Goal: Navigation & Orientation: Find specific page/section

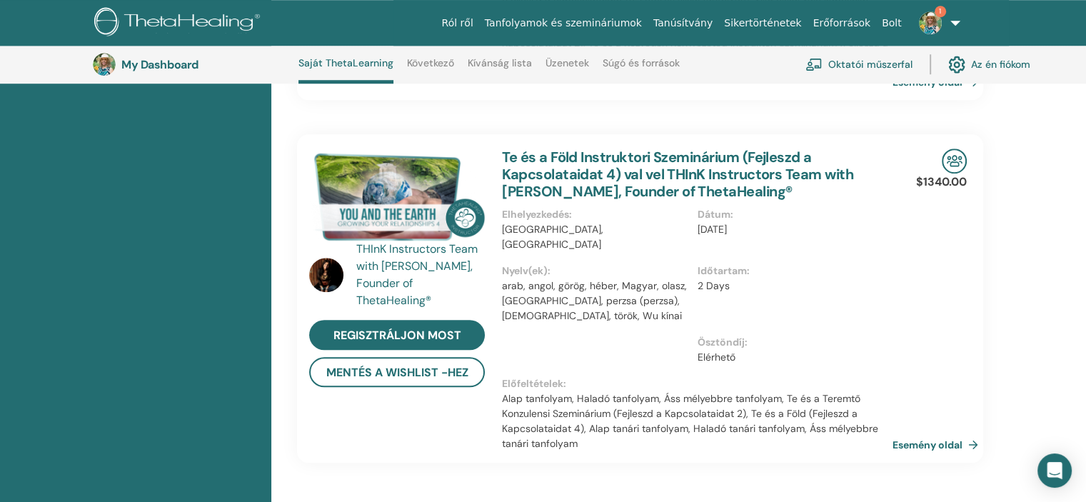
scroll to position [1037, 0]
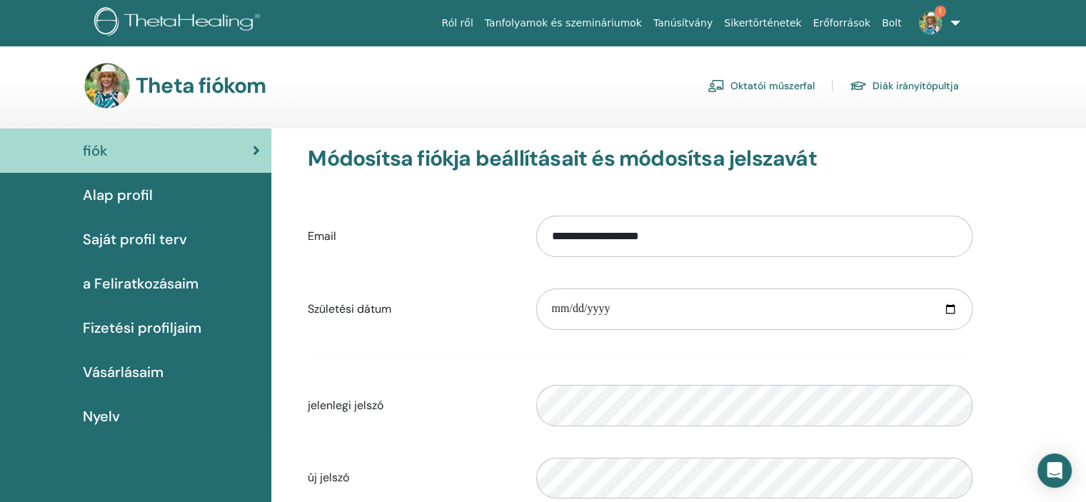
click at [756, 86] on link "Oktatói műszerfal" at bounding box center [761, 85] width 107 height 23
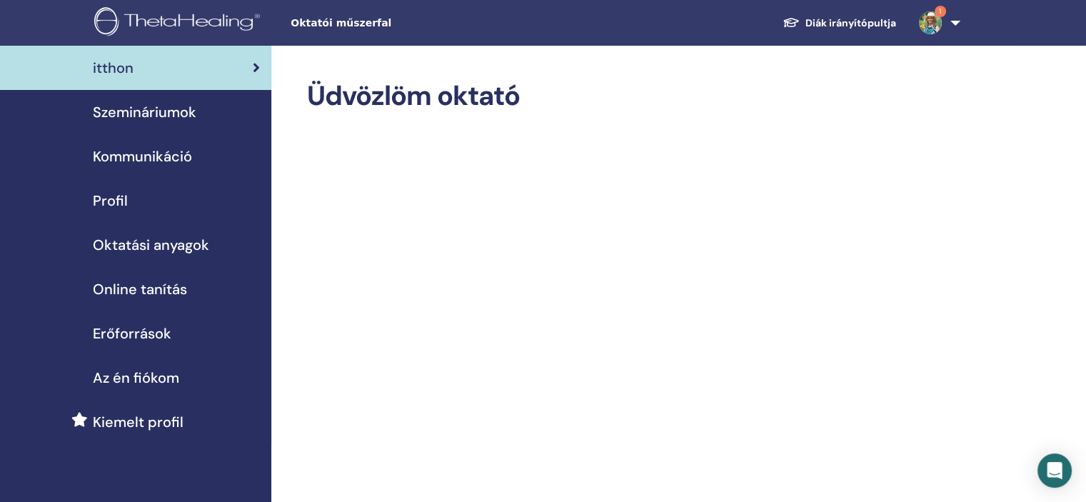
click at [169, 110] on span "Szemináriumok" at bounding box center [145, 111] width 104 height 21
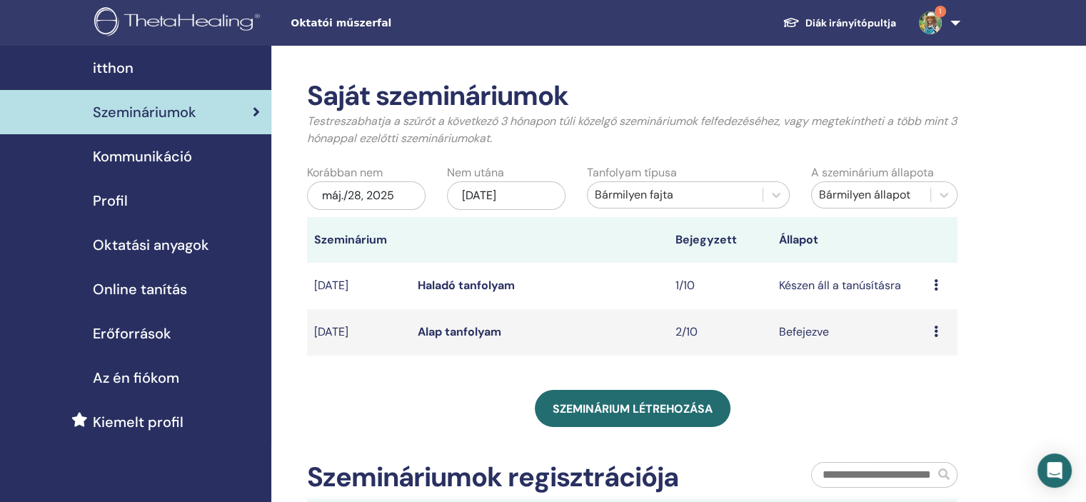
click at [937, 283] on icon at bounding box center [936, 284] width 4 height 11
click at [809, 285] on td "Készen áll a tanúsításra" at bounding box center [849, 286] width 155 height 46
click at [941, 285] on div "Előnézet Szerkesztés Résztvevők Megszünteti" at bounding box center [942, 285] width 16 height 17
click at [689, 291] on td "1/10" at bounding box center [721, 286] width 104 height 46
click at [829, 290] on td "Készen áll a tanúsításra" at bounding box center [849, 286] width 155 height 46
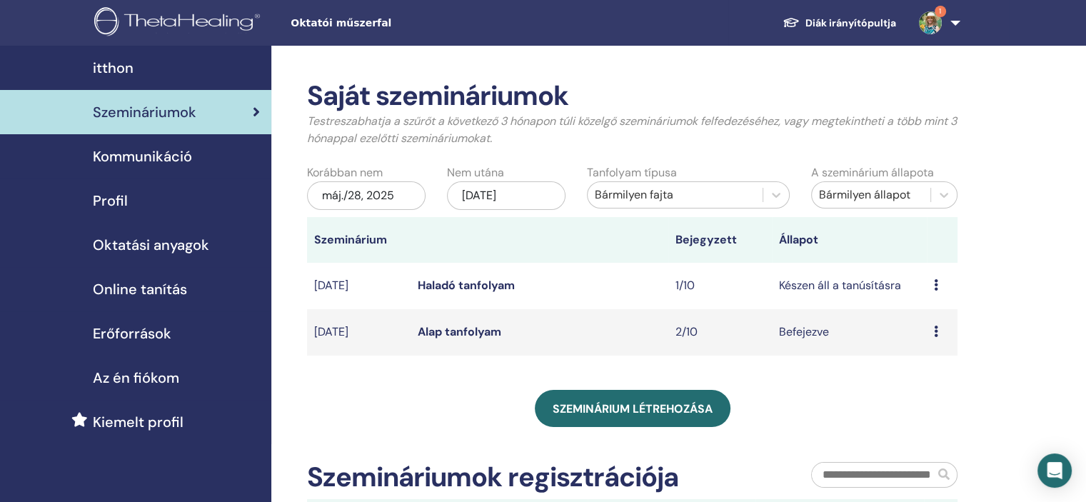
click at [931, 288] on td "Előnézet Szerkesztés Résztvevők Megszünteti" at bounding box center [942, 286] width 31 height 46
click at [937, 288] on icon at bounding box center [936, 284] width 4 height 11
click at [951, 320] on link "Szerkesztés" at bounding box center [930, 321] width 61 height 15
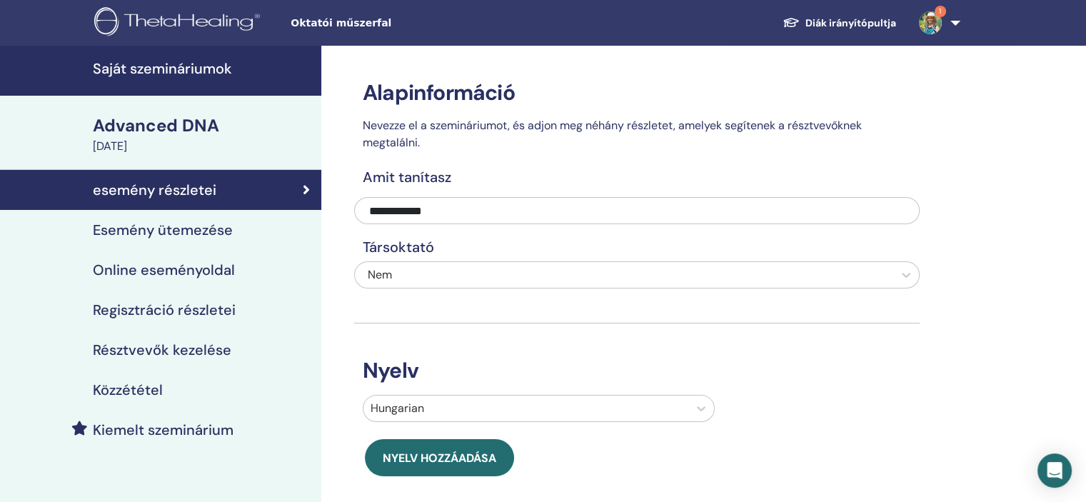
click at [196, 348] on h4 "Résztvevők kezelése" at bounding box center [162, 349] width 139 height 17
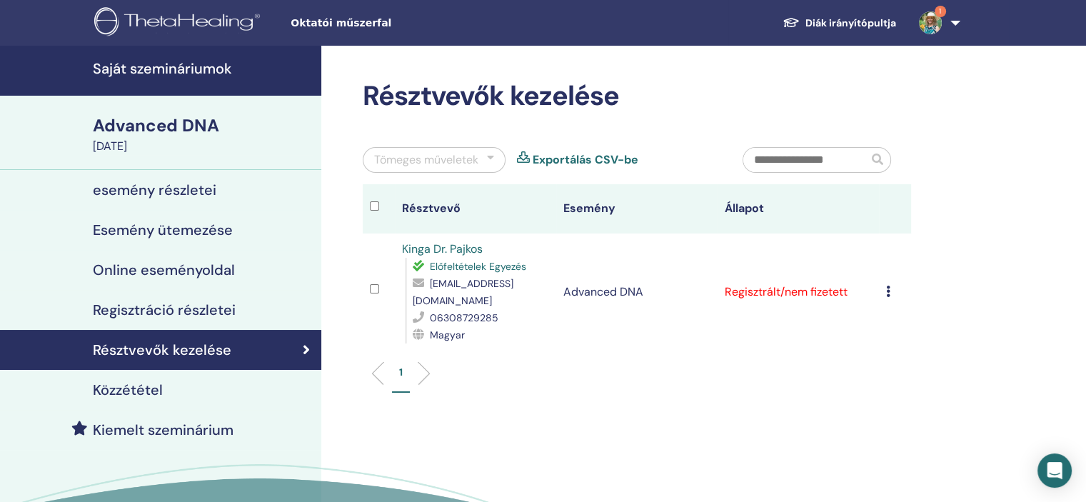
click at [885, 287] on td "Regisztráció törlése Ne végezzen automatikus hitelesítést Megjelölés fizetettké…" at bounding box center [895, 292] width 32 height 117
click at [886, 291] on icon at bounding box center [888, 291] width 4 height 11
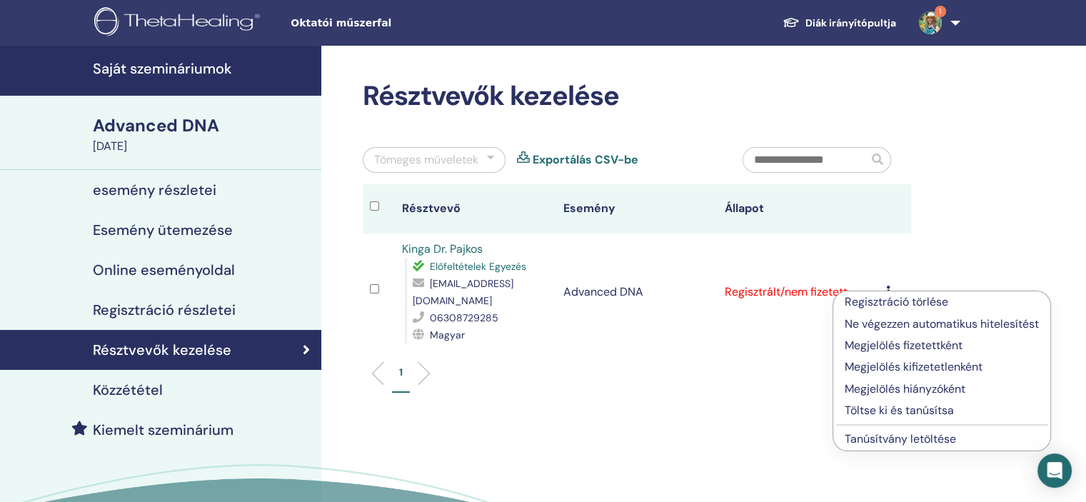
click at [884, 409] on p "Töltse ki és tanúsítsa" at bounding box center [942, 410] width 194 height 17
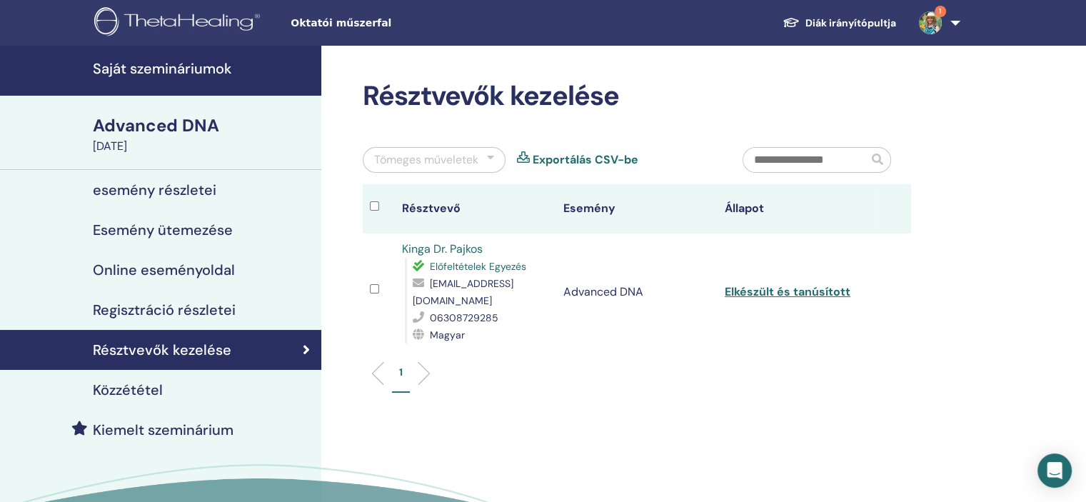
click at [931, 13] on img at bounding box center [930, 22] width 23 height 23
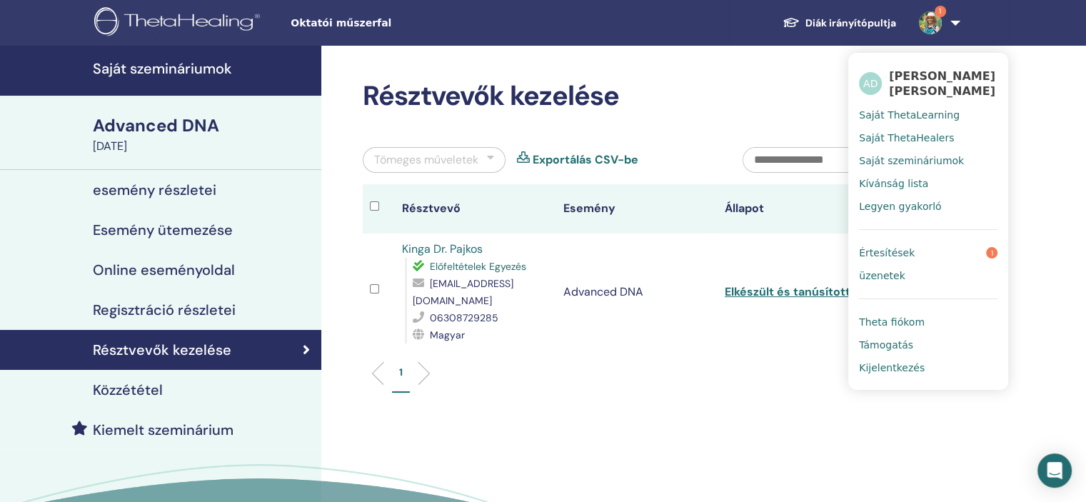
click at [889, 251] on span "Értesítések" at bounding box center [887, 252] width 56 height 13
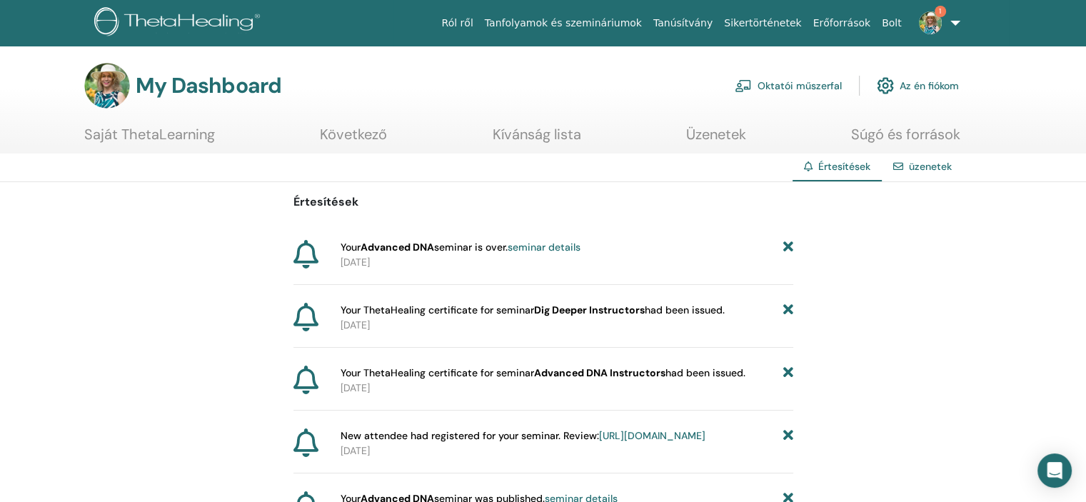
click at [934, 86] on link "Az én fiókom" at bounding box center [918, 85] width 82 height 31
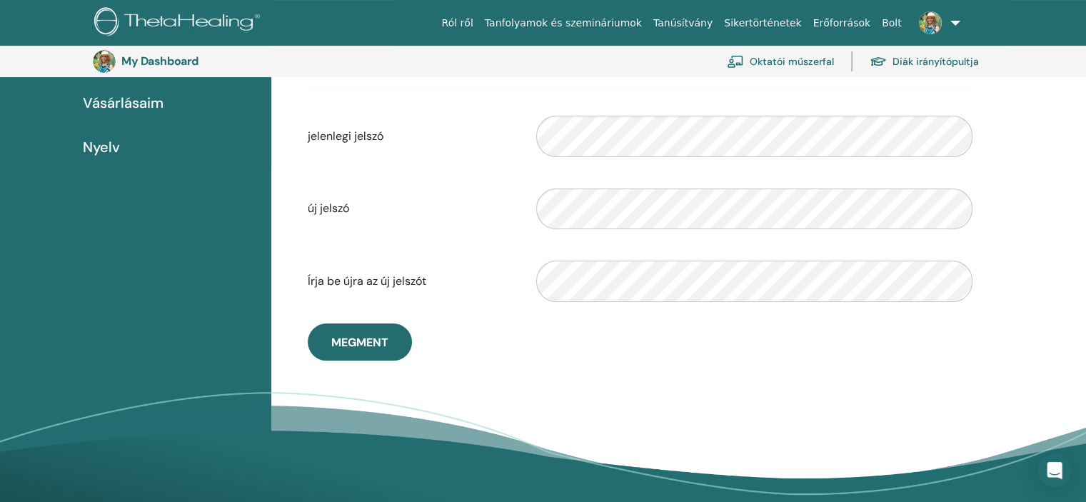
scroll to position [317, 0]
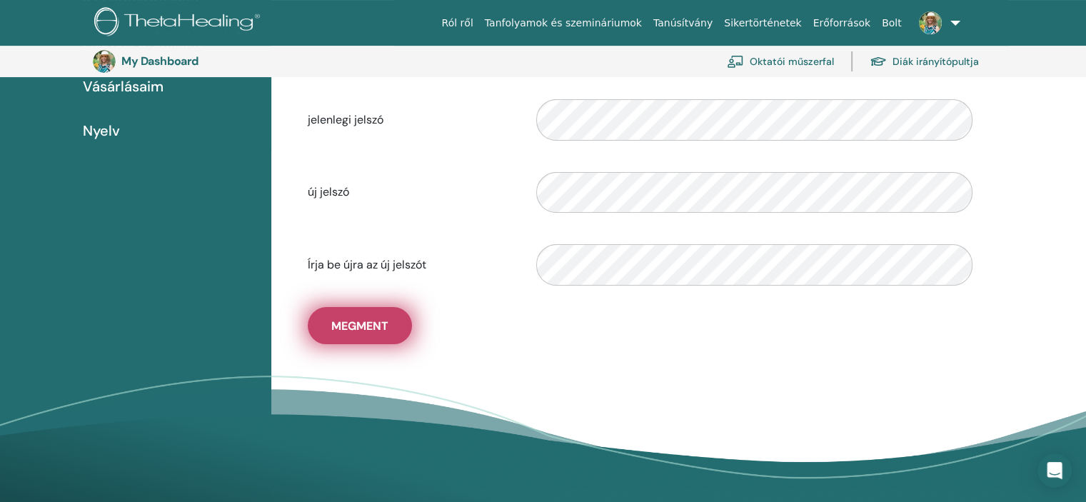
click at [376, 336] on button "Megment" at bounding box center [360, 325] width 104 height 37
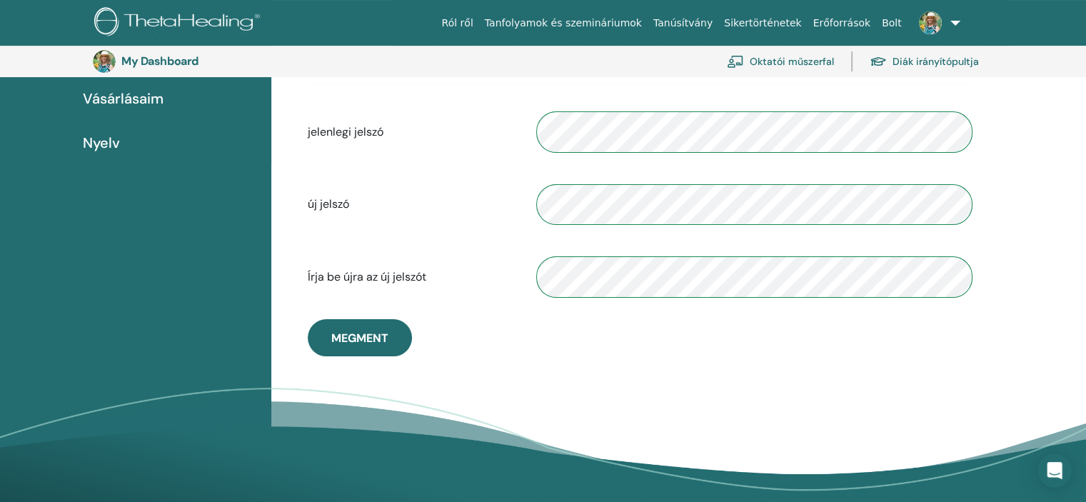
scroll to position [0, 0]
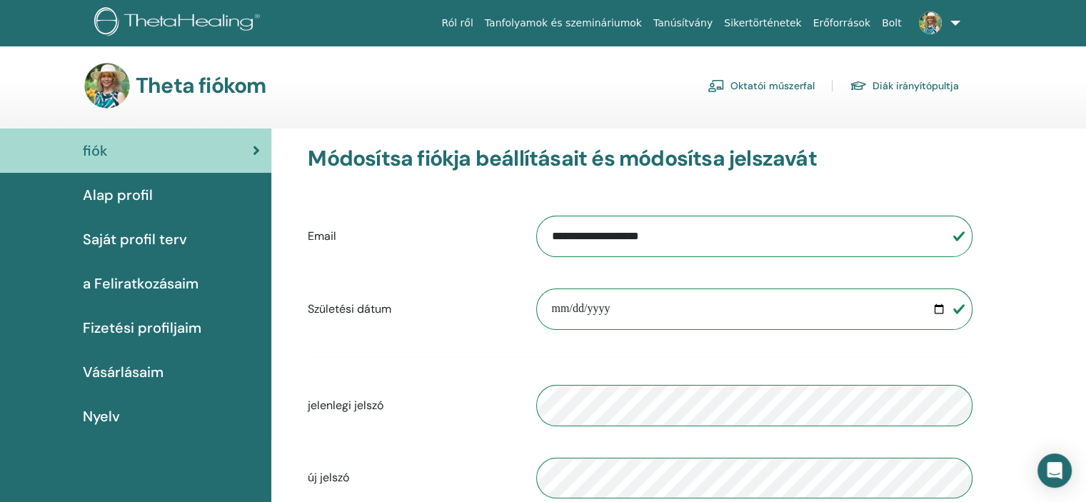
click at [101, 151] on span "fiók" at bounding box center [95, 150] width 25 height 21
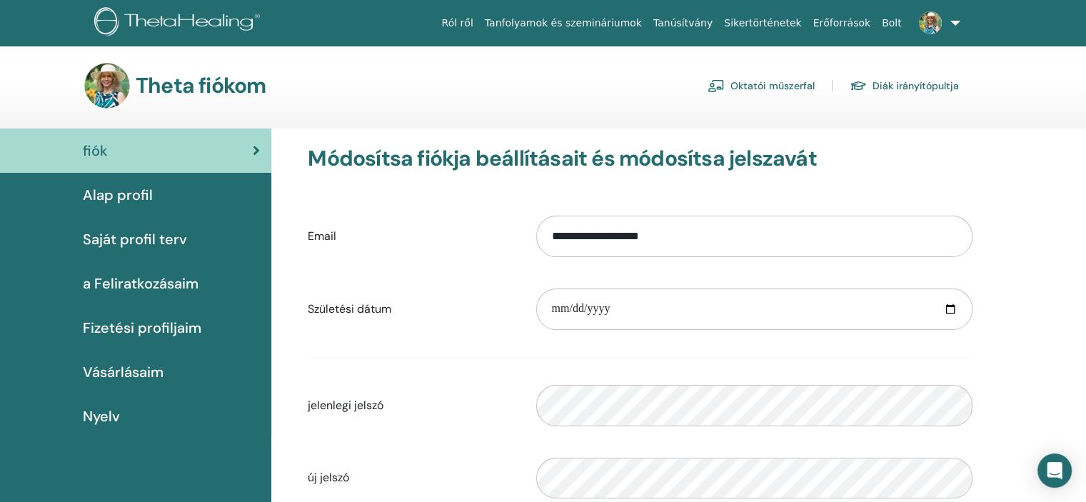
click at [84, 191] on span "Alap profil" at bounding box center [118, 194] width 70 height 21
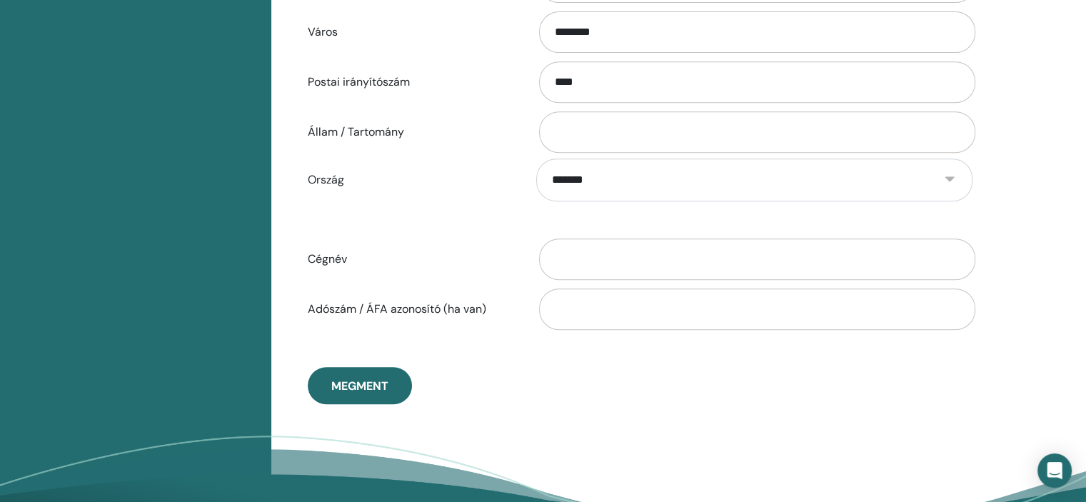
scroll to position [674, 0]
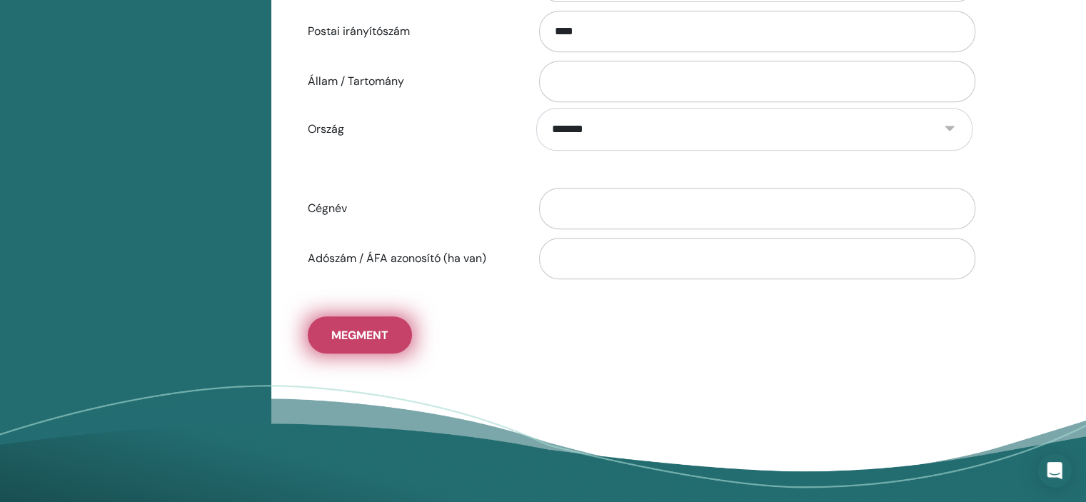
click at [372, 337] on span "Megment" at bounding box center [359, 335] width 57 height 15
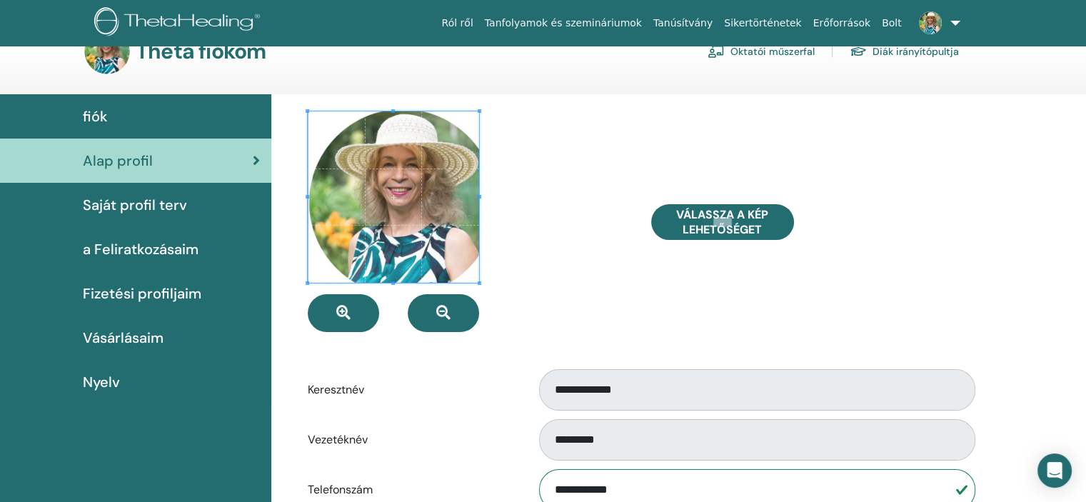
scroll to position [0, 0]
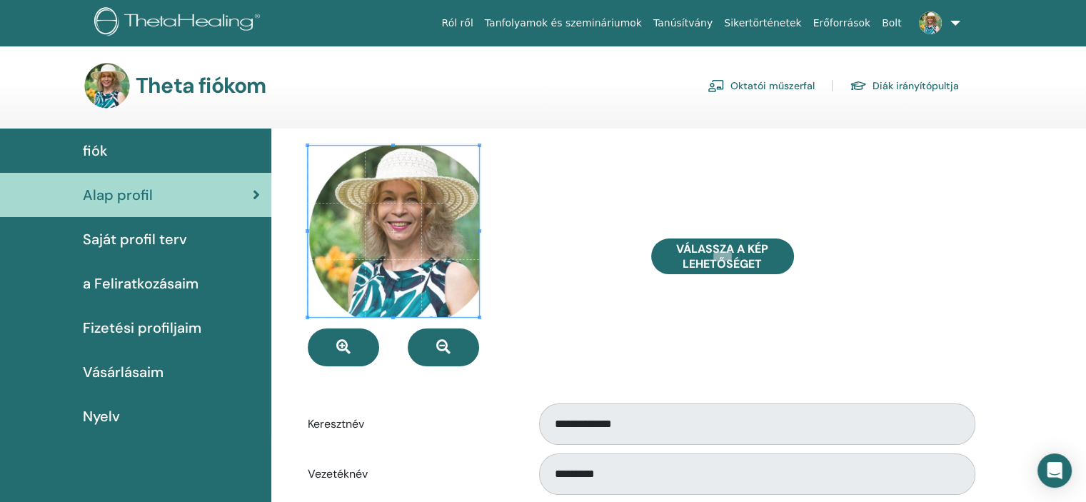
click at [156, 241] on span "Saját profil terv" at bounding box center [135, 239] width 104 height 21
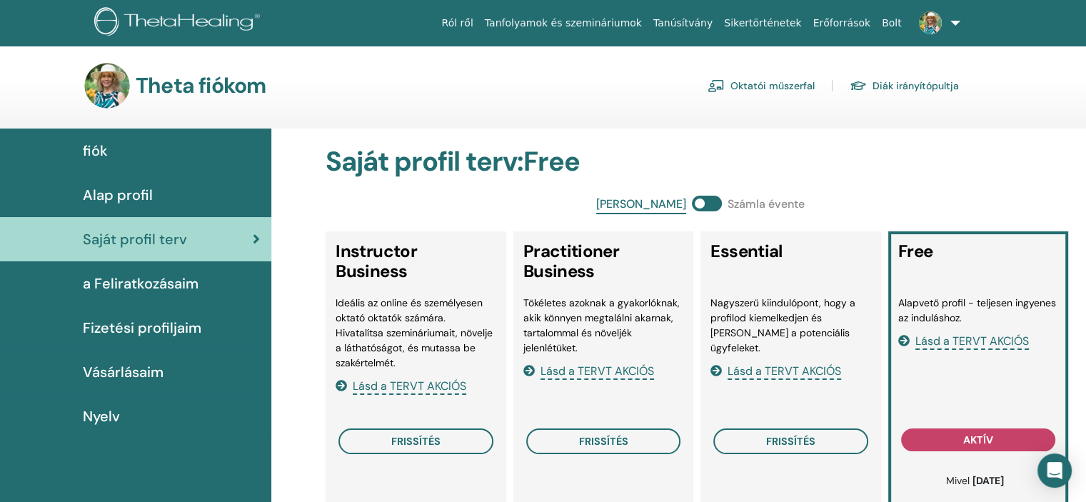
click at [171, 281] on span "a Feliratkozásaim" at bounding box center [141, 283] width 116 height 21
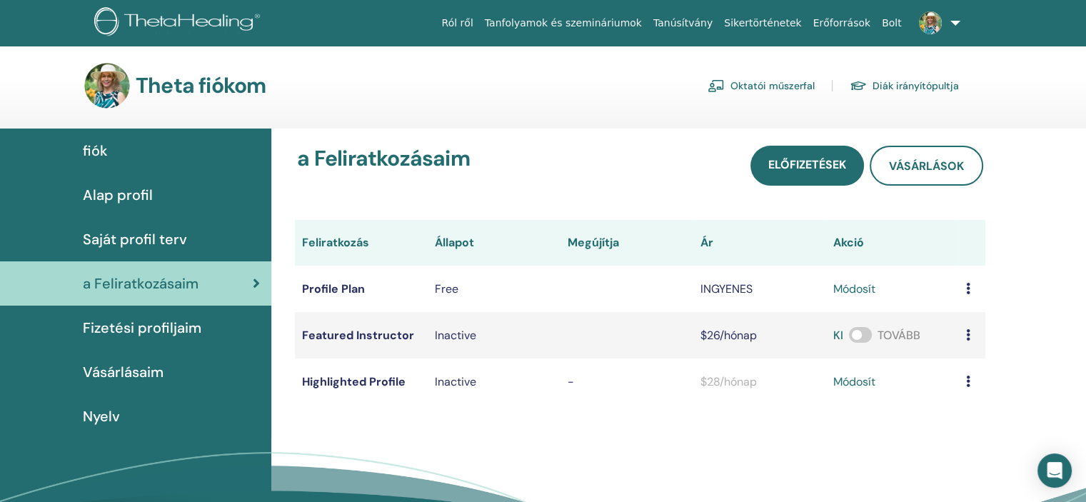
click at [149, 326] on span "Fizetési profiljaim" at bounding box center [142, 327] width 119 height 21
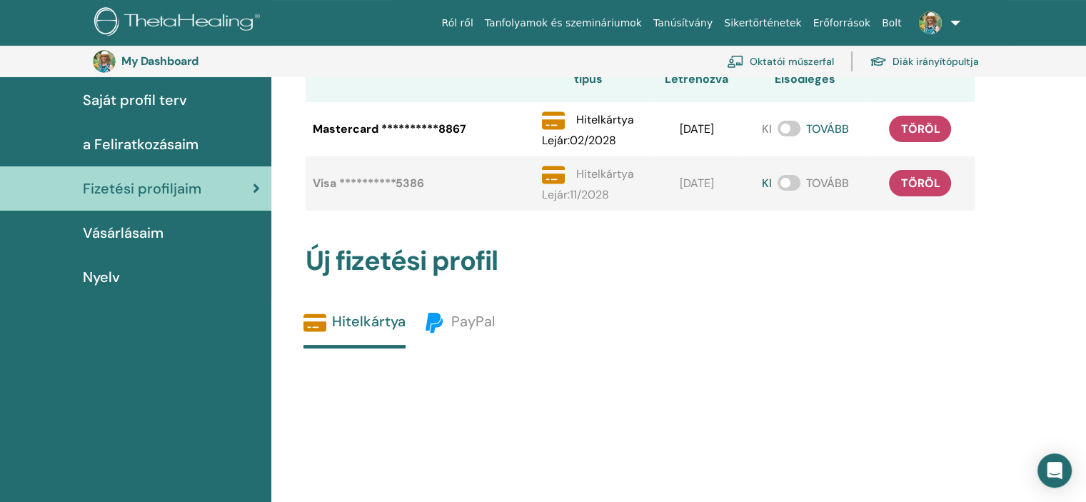
scroll to position [174, 0]
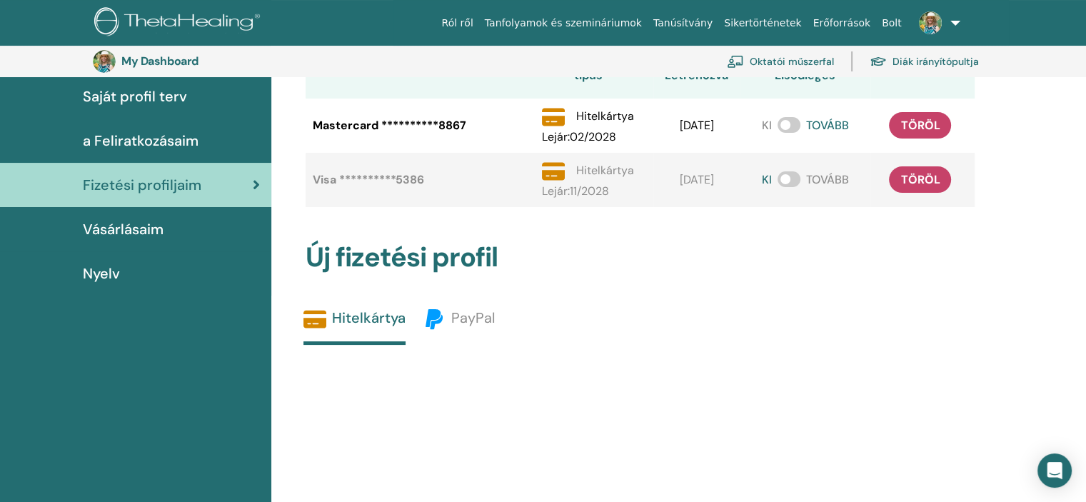
click at [118, 229] on span "Vásárlásaim" at bounding box center [123, 229] width 81 height 21
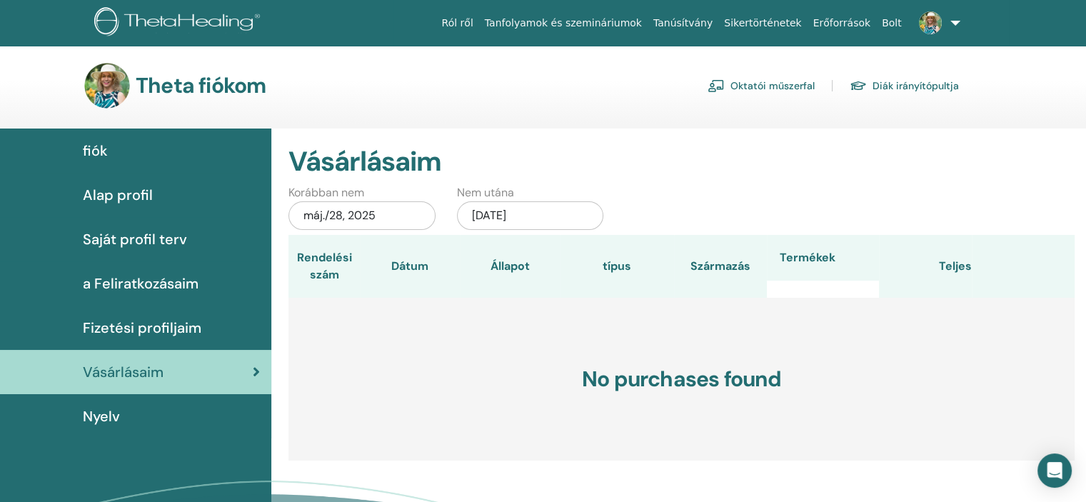
click at [88, 419] on span "Nyelv" at bounding box center [101, 416] width 37 height 21
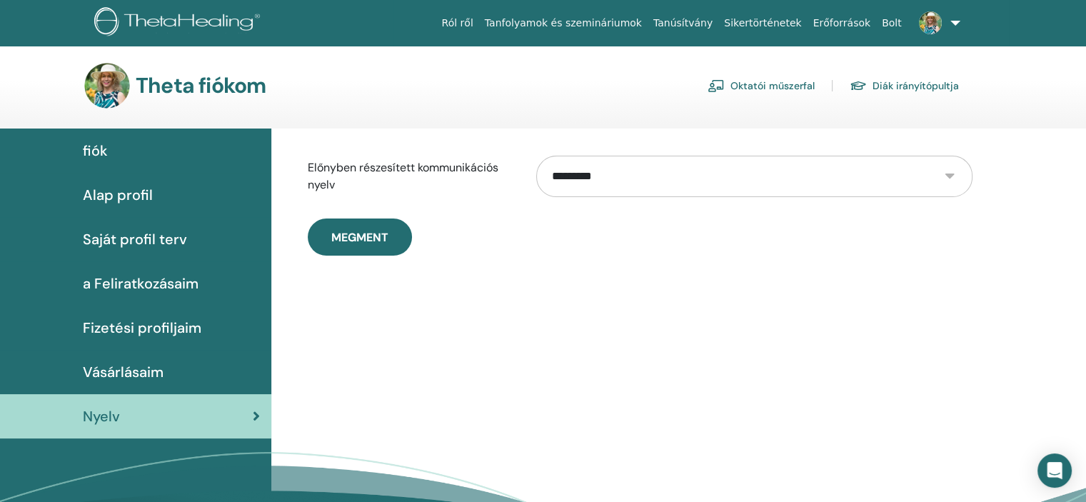
click at [954, 19] on link at bounding box center [937, 23] width 59 height 46
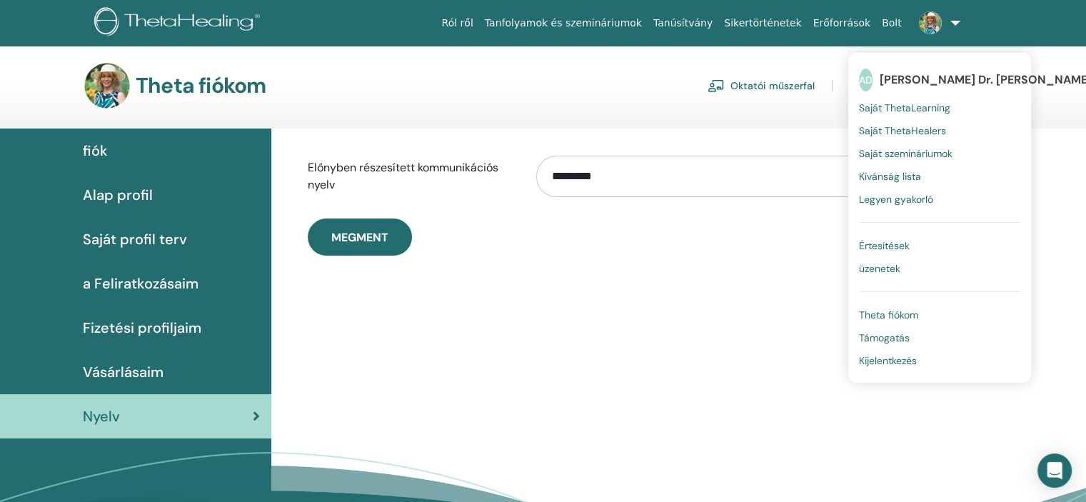
click at [920, 111] on span "Saját ThetaLearning" at bounding box center [904, 107] width 91 height 13
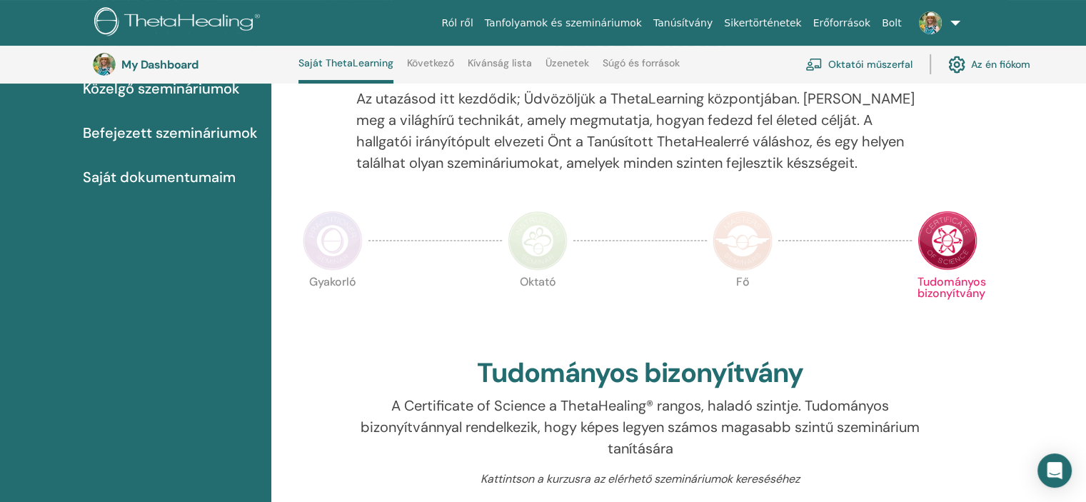
scroll to position [251, 0]
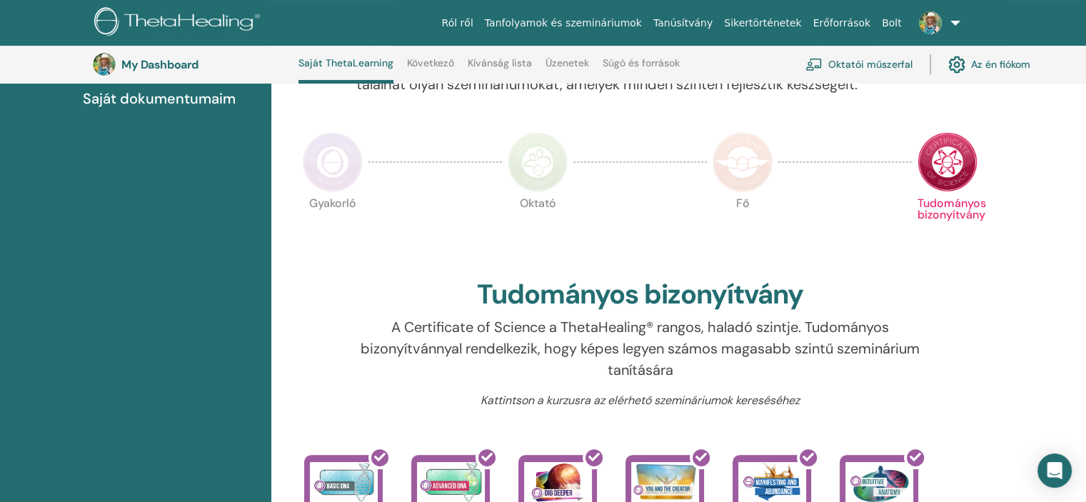
click at [960, 162] on img at bounding box center [948, 162] width 60 height 60
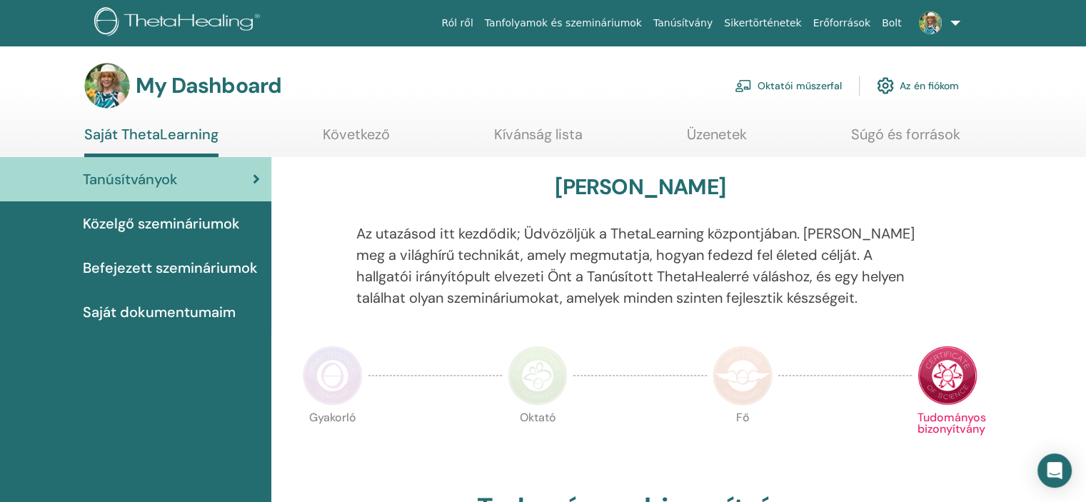
click at [187, 314] on span "Saját dokumentumaim" at bounding box center [159, 311] width 153 height 21
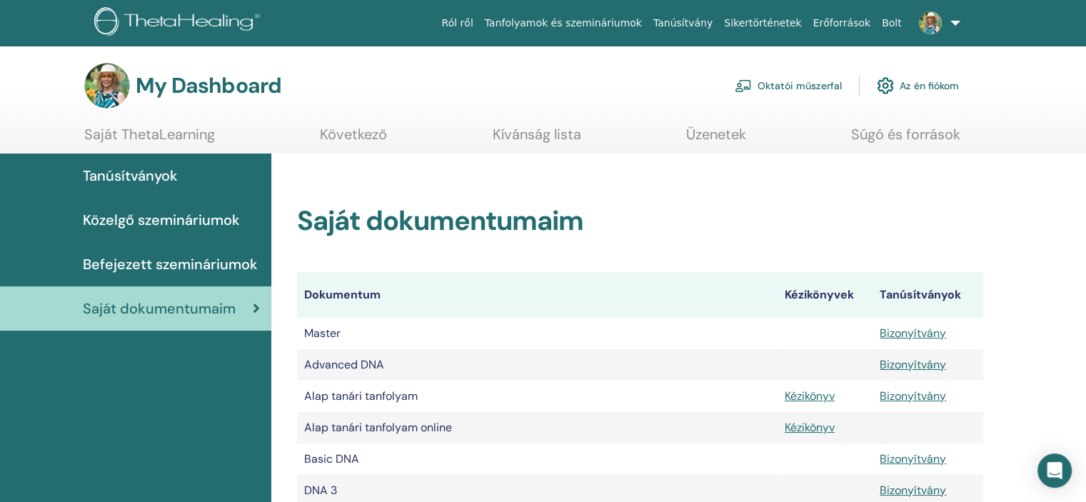
click at [202, 264] on span "Befejezett szemináriumok" at bounding box center [170, 264] width 175 height 21
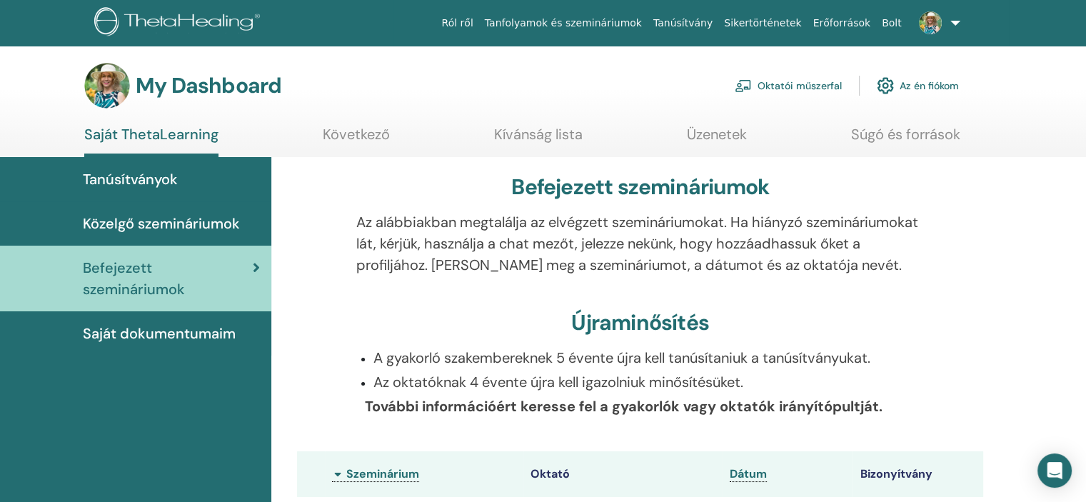
click at [783, 89] on link "Oktatói műszerfal" at bounding box center [788, 85] width 107 height 31
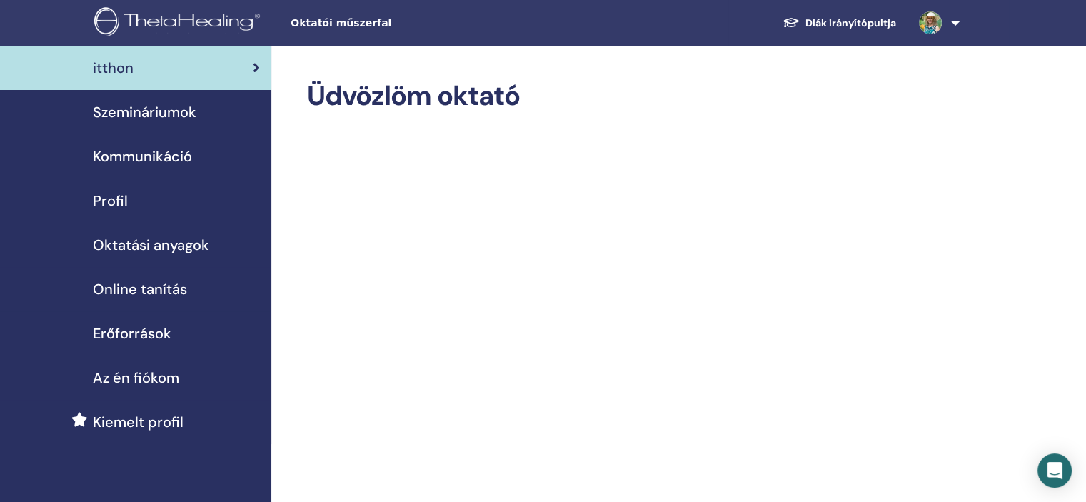
click at [957, 21] on link at bounding box center [937, 23] width 59 height 46
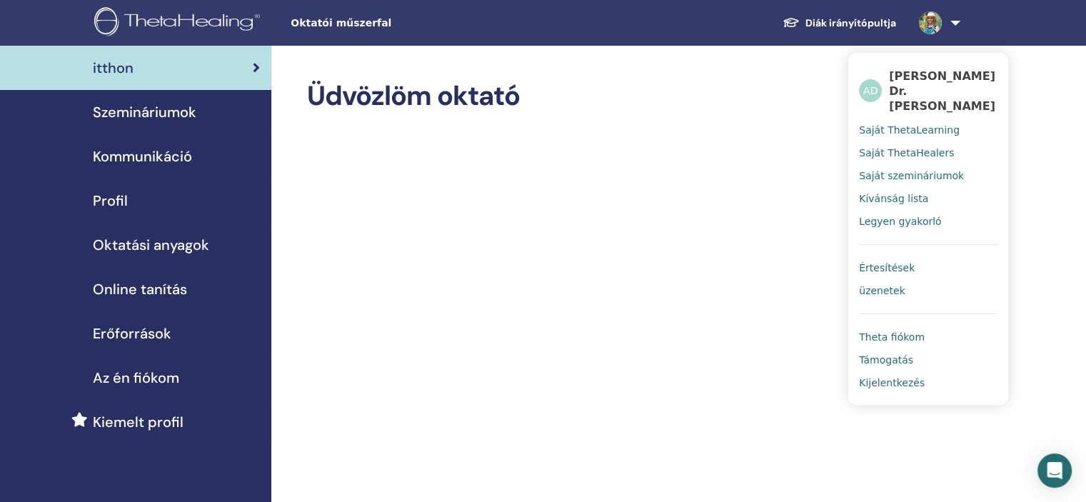
click at [854, 19] on link "Diák irányítópultja" at bounding box center [839, 23] width 136 height 26
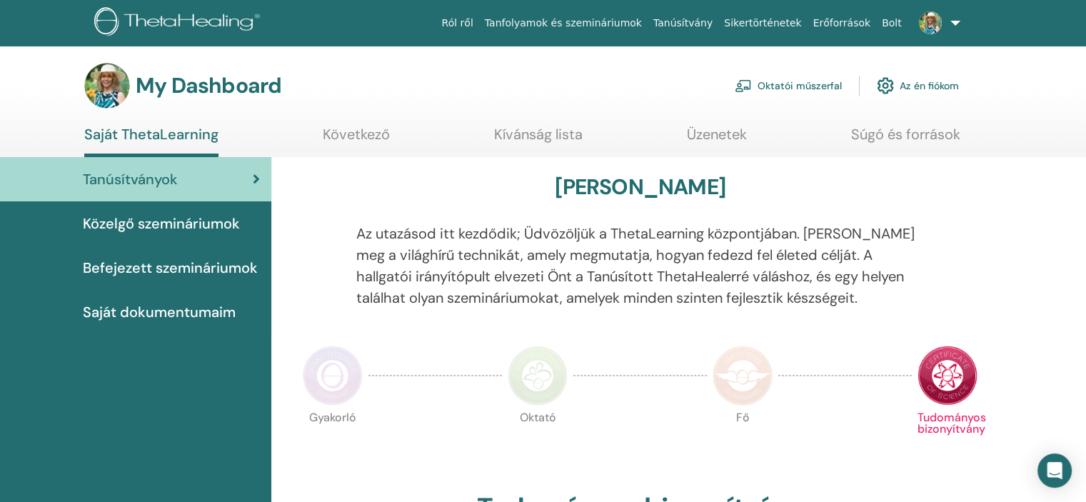
click at [804, 82] on link "Oktatói műszerfal" at bounding box center [788, 85] width 107 height 31
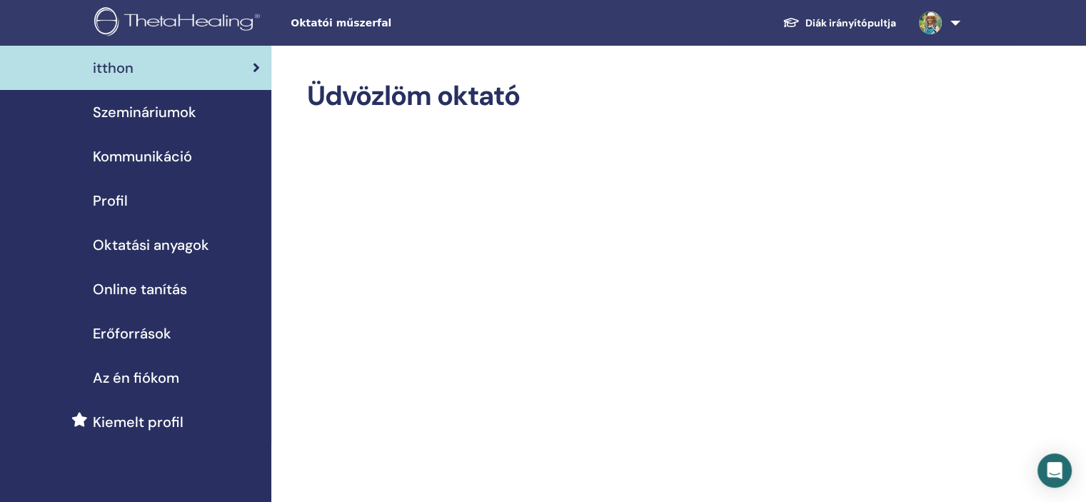
click at [176, 109] on span "Szemináriumok" at bounding box center [145, 111] width 104 height 21
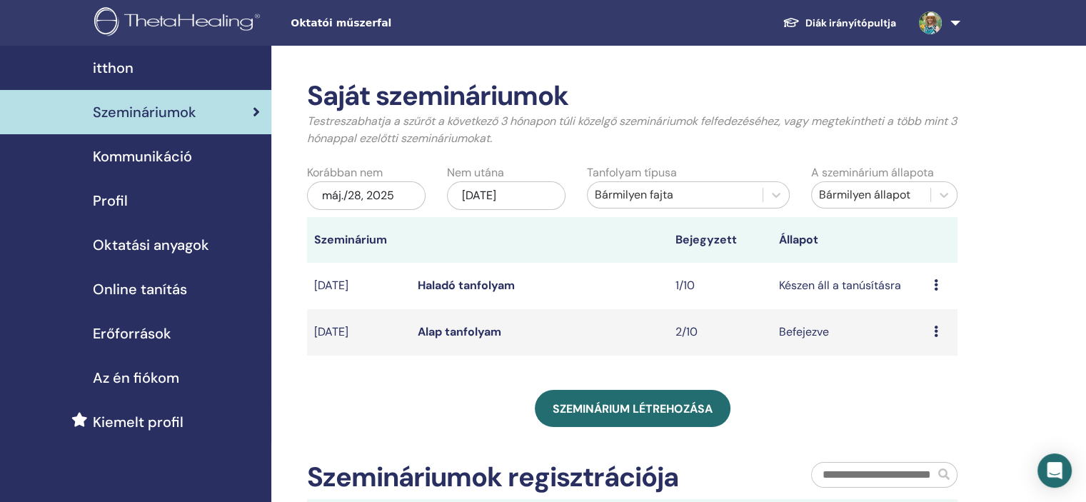
click at [956, 16] on link at bounding box center [937, 23] width 59 height 46
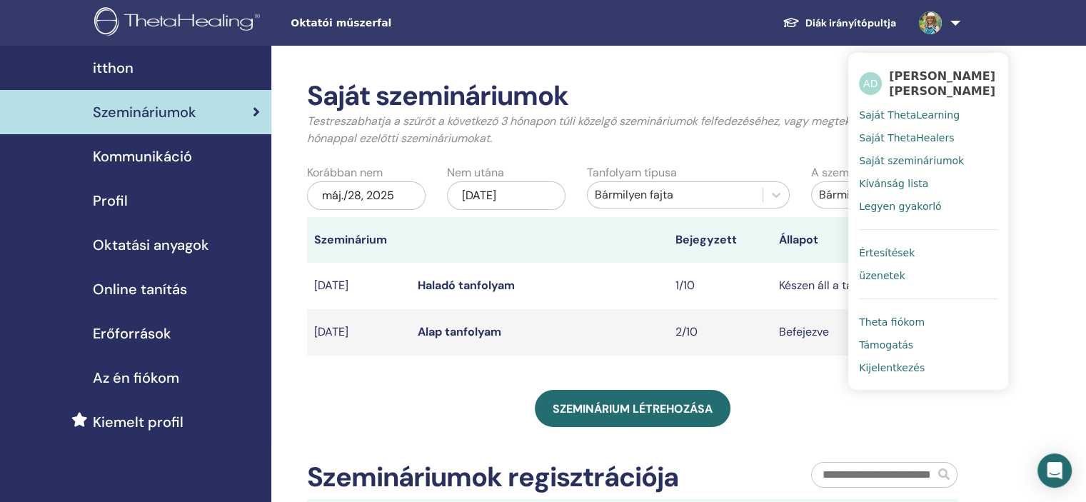
click at [860, 18] on link "Diák irányítópultja" at bounding box center [839, 23] width 136 height 26
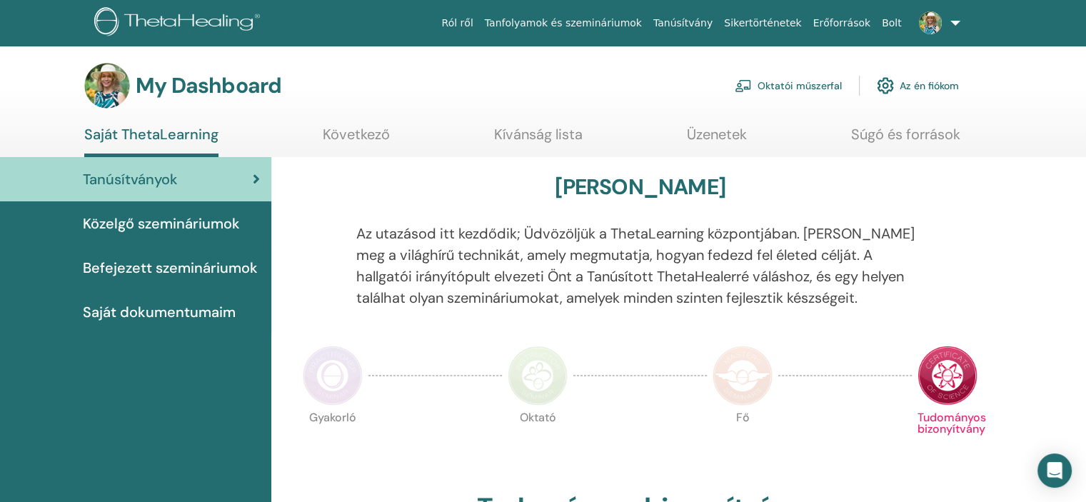
click at [774, 86] on link "Oktatói műszerfal" at bounding box center [788, 85] width 107 height 31
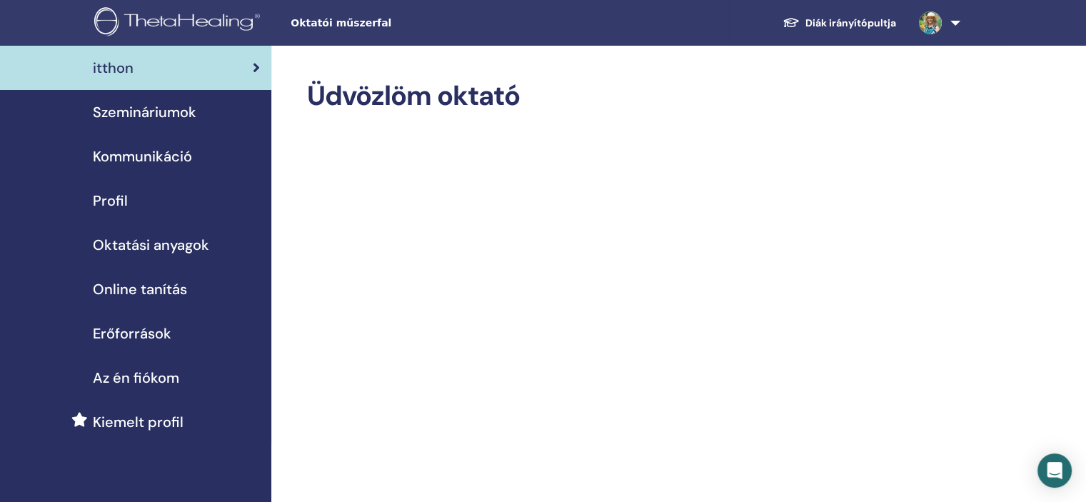
click at [957, 21] on link at bounding box center [937, 23] width 59 height 46
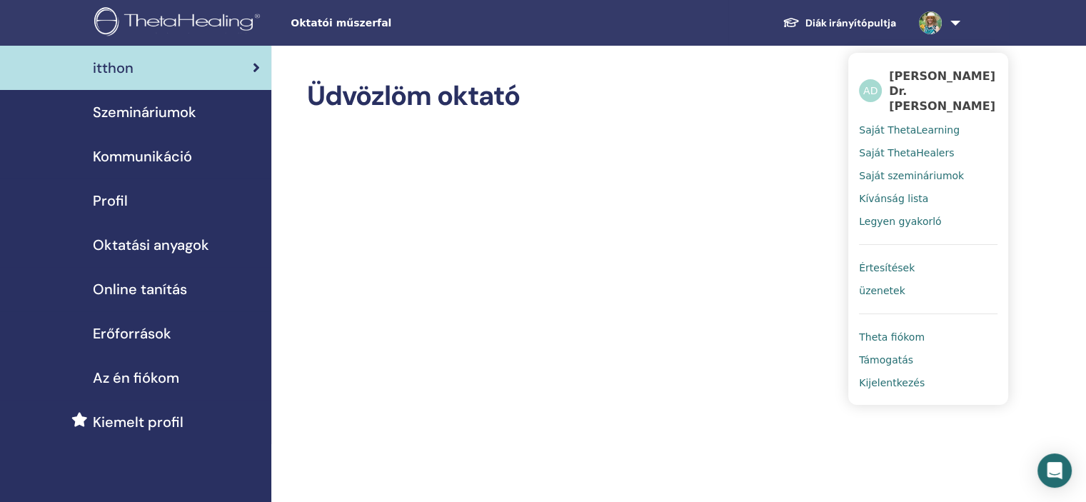
click at [917, 169] on span "Saját szemináriumok" at bounding box center [911, 175] width 105 height 13
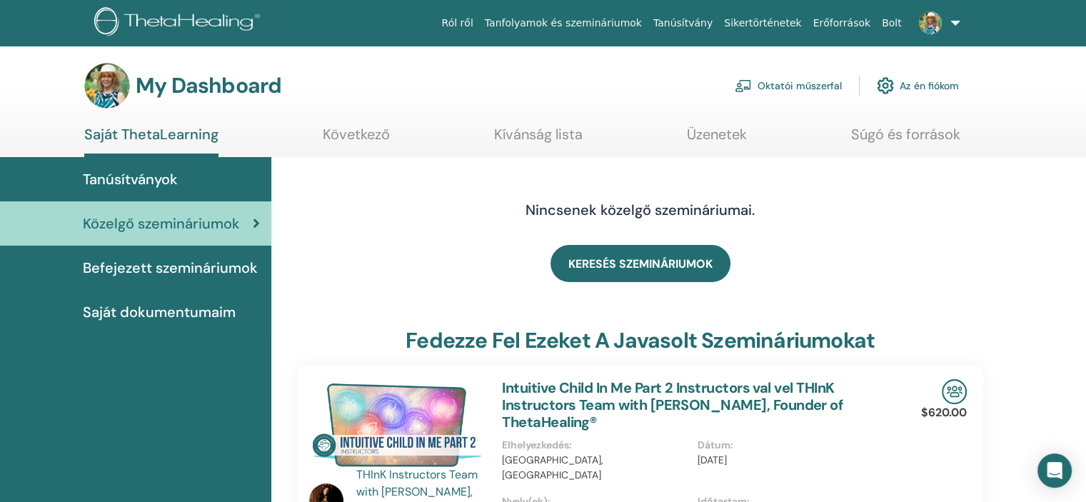
click at [956, 24] on link at bounding box center [937, 23] width 59 height 46
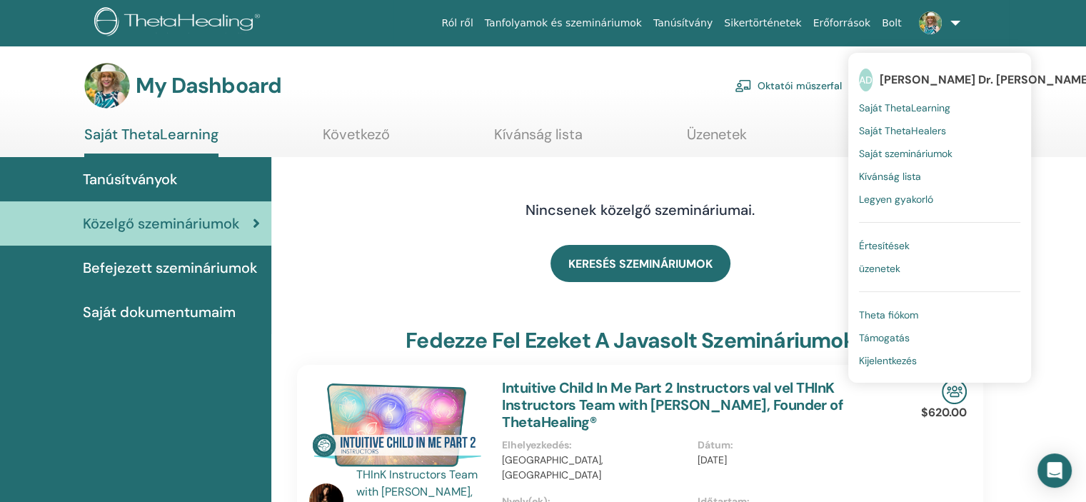
click at [897, 135] on span "Saját ThetaHealers" at bounding box center [902, 130] width 87 height 13
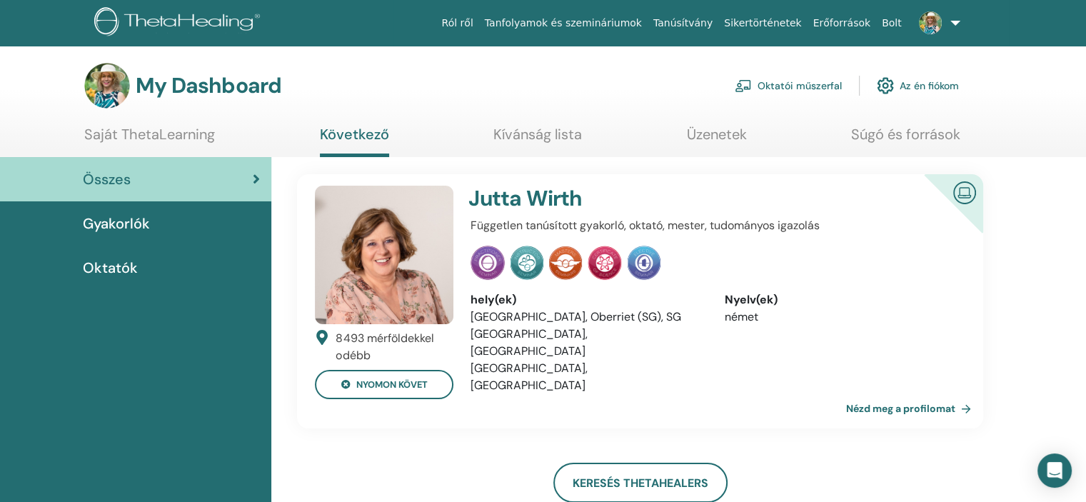
click at [929, 28] on img at bounding box center [930, 22] width 23 height 23
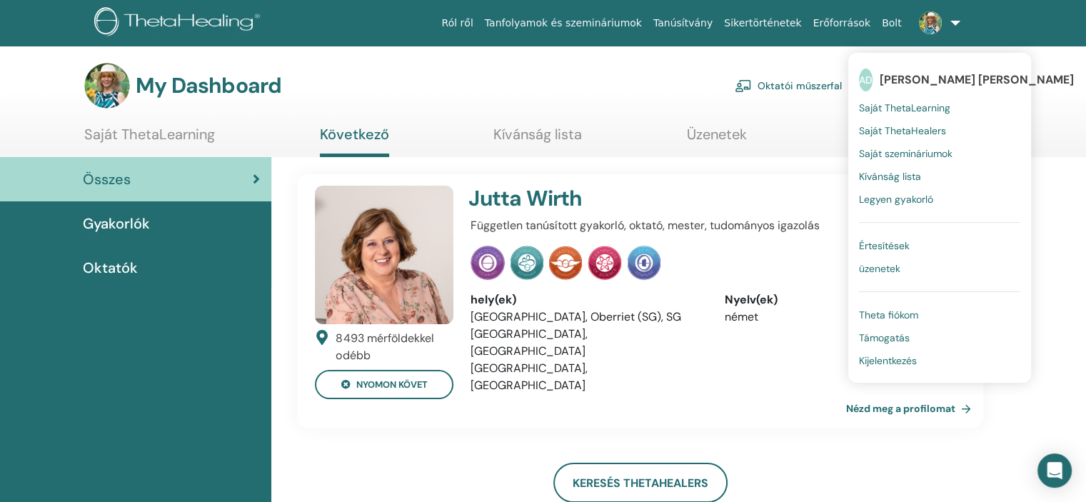
click at [890, 316] on span "Theta fiókom" at bounding box center [888, 315] width 59 height 13
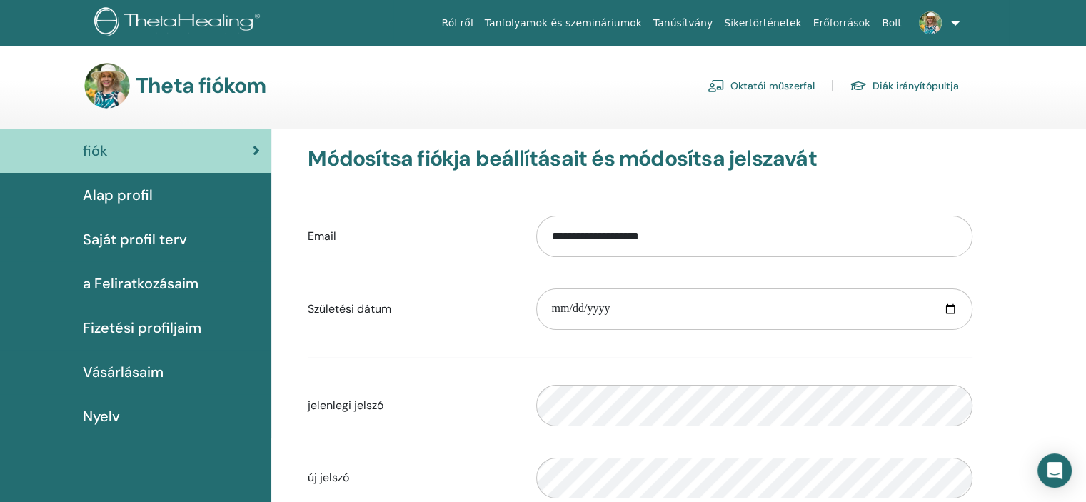
click at [789, 84] on link "Oktatói műszerfal" at bounding box center [761, 85] width 107 height 23
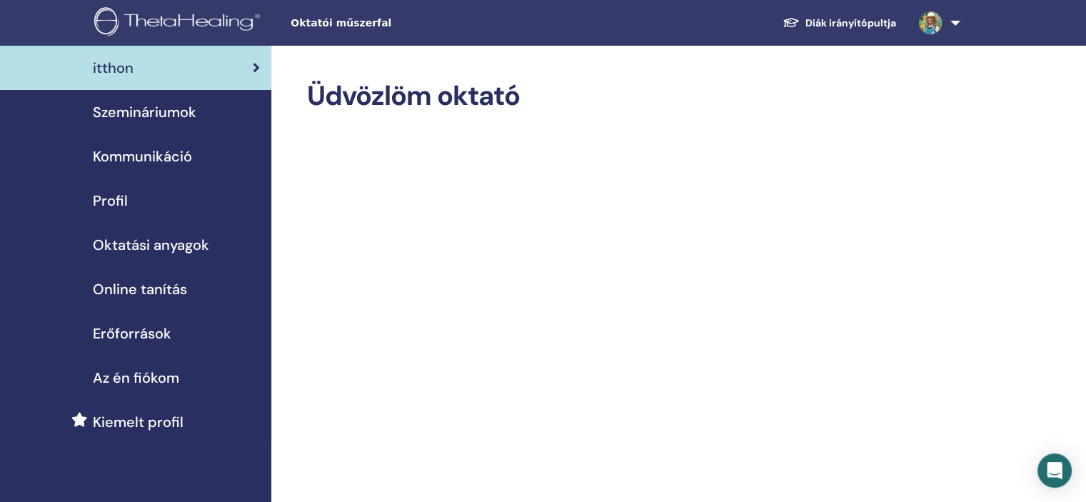
click at [956, 25] on link at bounding box center [937, 23] width 59 height 46
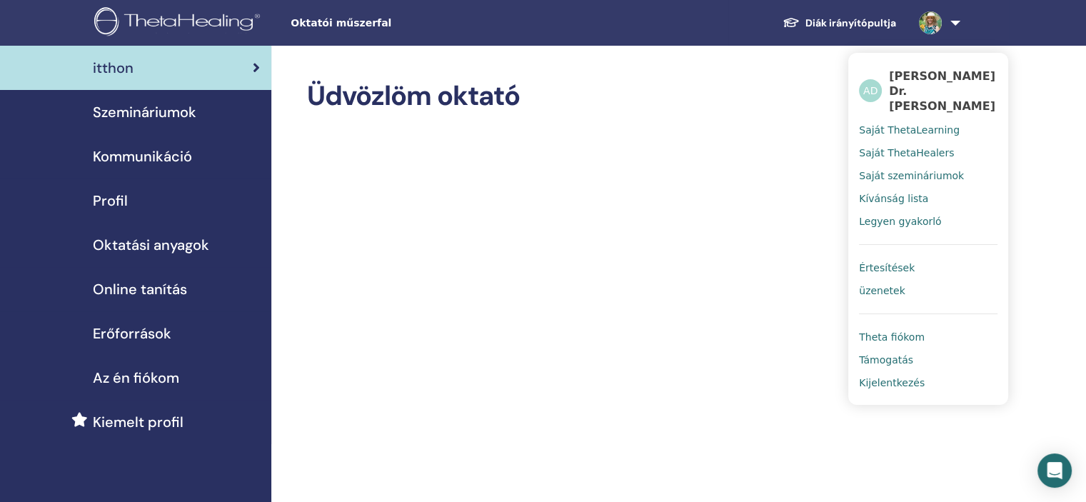
click at [894, 24] on link "Diák irányítópultja" at bounding box center [839, 23] width 136 height 26
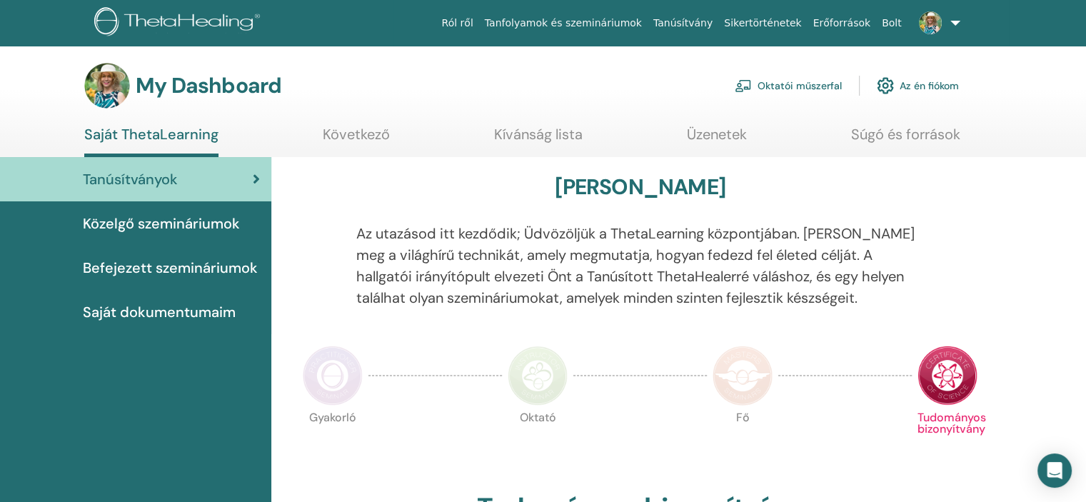
click at [766, 82] on link "Oktatói műszerfal" at bounding box center [788, 85] width 107 height 31
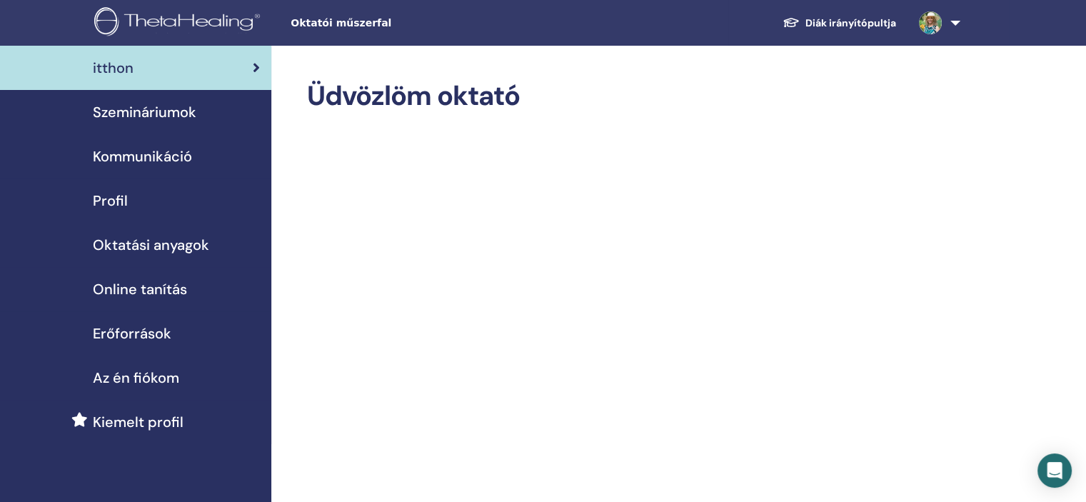
click at [157, 285] on span "Online tanítás" at bounding box center [140, 289] width 94 height 21
